Goal: Task Accomplishment & Management: Use online tool/utility

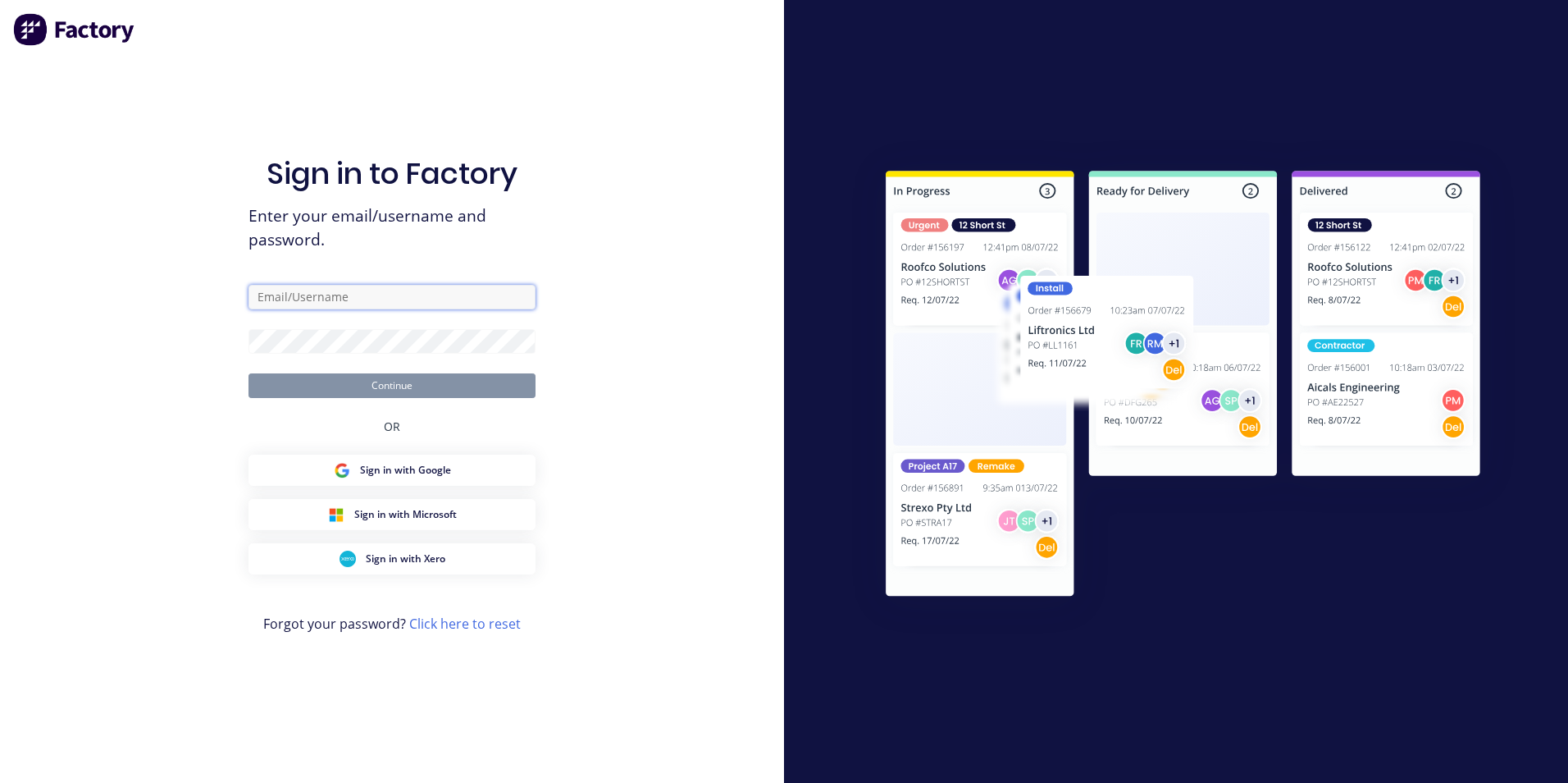
type input "[PERSON_NAME][EMAIL_ADDRESS][DOMAIN_NAME]"
click at [363, 391] on button "Continue" at bounding box center [392, 386] width 287 height 25
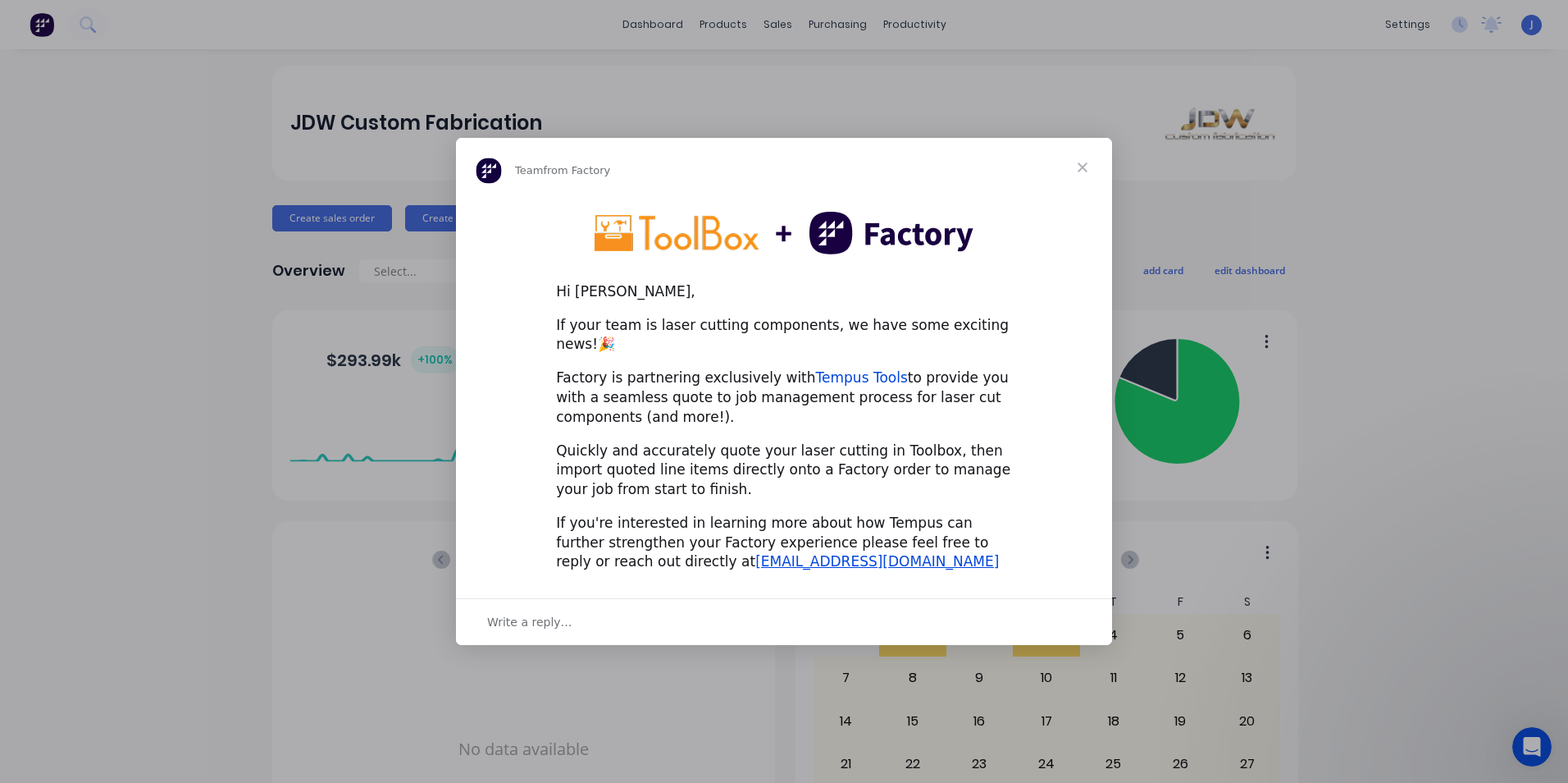
click at [834, 369] on link "Tempus Tools" at bounding box center [862, 377] width 92 height 17
click at [1079, 173] on span "Close" at bounding box center [1082, 167] width 59 height 59
